Goal: Task Accomplishment & Management: Manage account settings

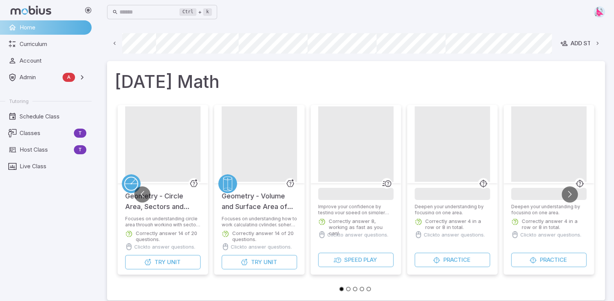
scroll to position [0, 432]
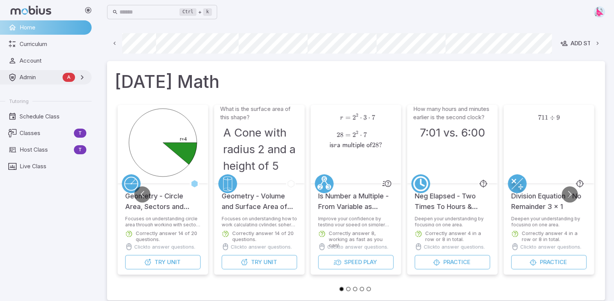
click at [26, 77] on span "Admin" at bounding box center [40, 77] width 40 height 8
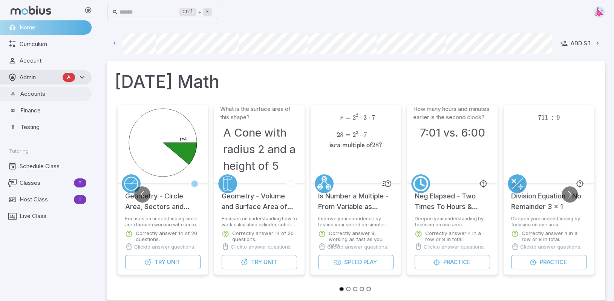
click at [32, 92] on span "Accounts" at bounding box center [53, 94] width 66 height 8
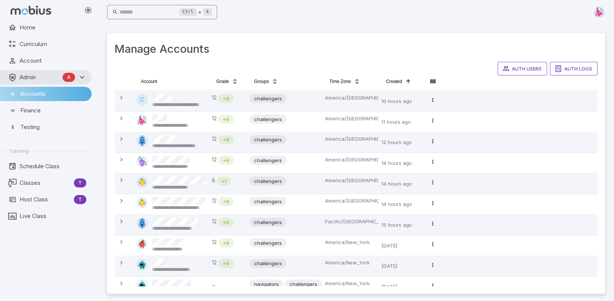
click at [139, 11] on input "text" at bounding box center [149, 12] width 60 height 15
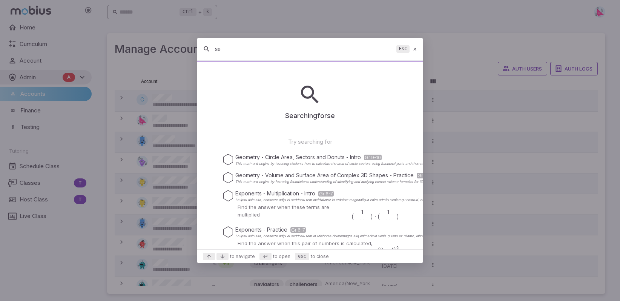
type input "s"
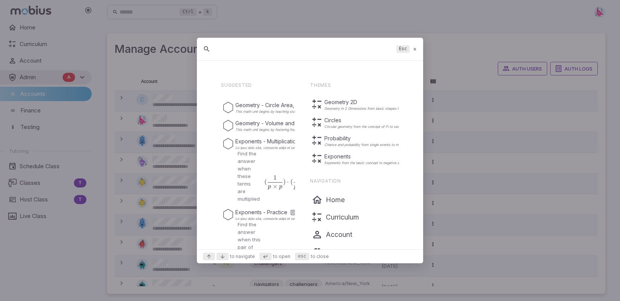
click at [416, 50] on icon at bounding box center [414, 49] width 5 height 6
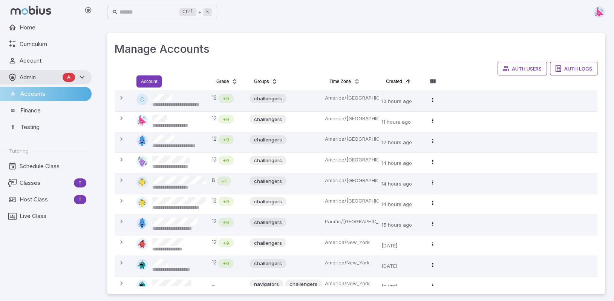
click at [158, 81] on html "**********" at bounding box center [307, 151] width 614 height 303
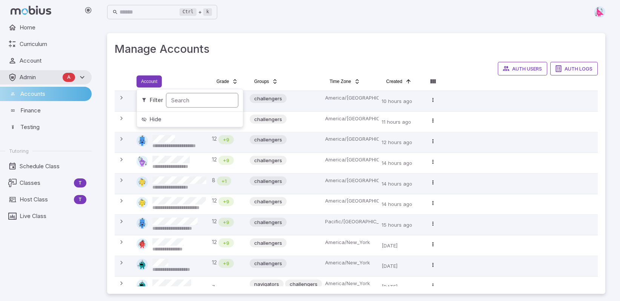
click at [191, 98] on input "Search" at bounding box center [202, 100] width 72 height 15
type input "*****"
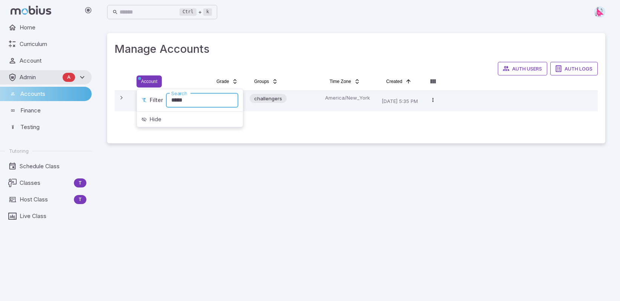
click at [328, 101] on html "Home Curriculum Account Admin A Accounts Finance Testing Tutoring Schedule Clas…" at bounding box center [310, 150] width 620 height 301
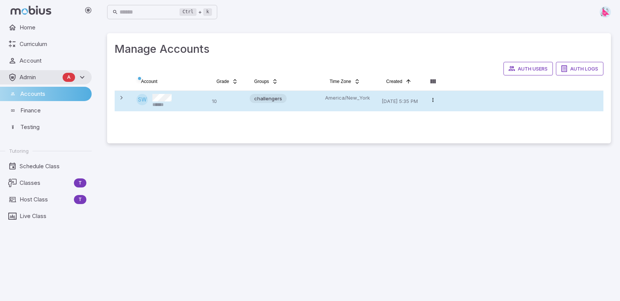
click at [328, 101] on p "America/New_York" at bounding box center [350, 98] width 51 height 8
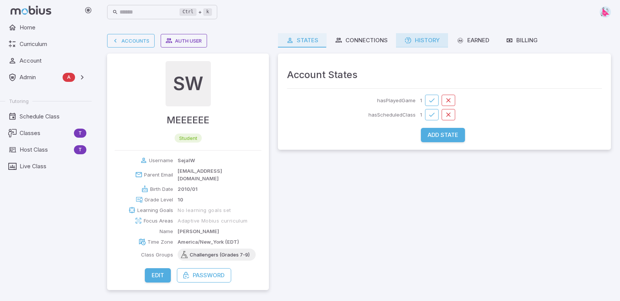
click at [435, 42] on div "History" at bounding box center [421, 40] width 35 height 8
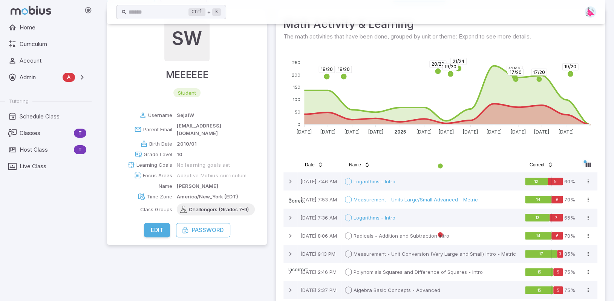
scroll to position [75, 0]
